Goal: Navigation & Orientation: Find specific page/section

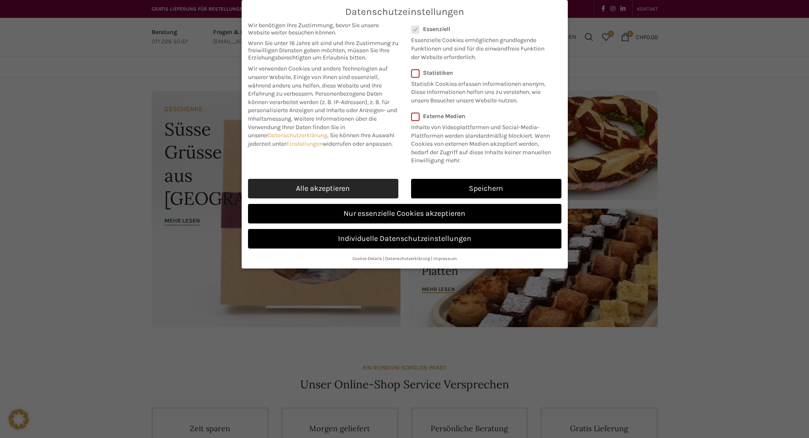
click at [339, 189] on link "Alle akzeptieren" at bounding box center [323, 189] width 150 height 20
checkbox input "true"
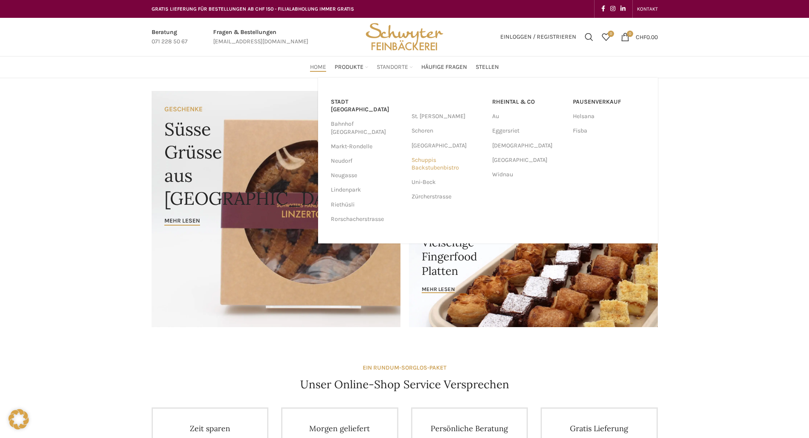
click at [426, 161] on link "Schuppis Backstubenbistro" at bounding box center [447, 164] width 72 height 22
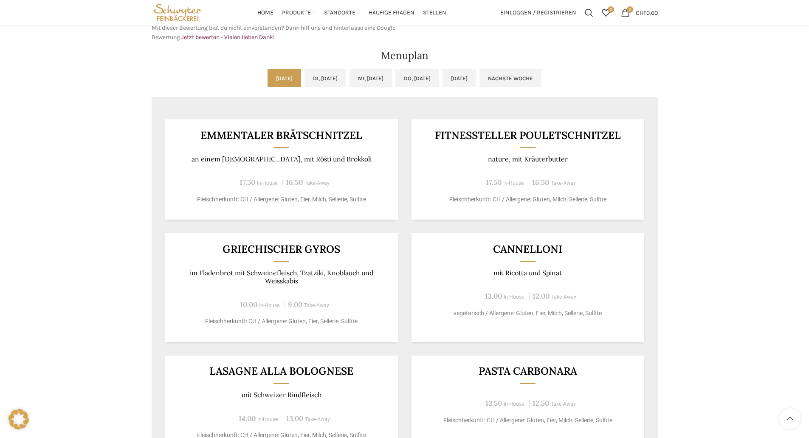
scroll to position [382, 0]
